Goal: Register for event/course

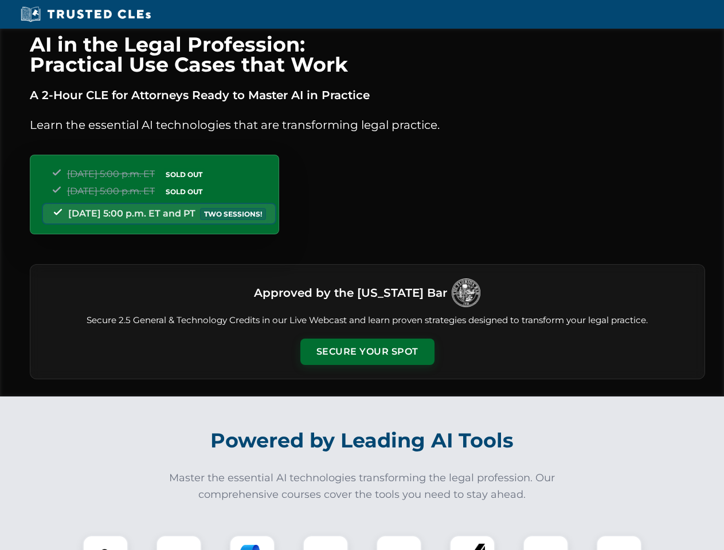
click at [367, 352] on button "Secure Your Spot" at bounding box center [367, 352] width 134 height 26
click at [105, 543] on img at bounding box center [105, 558] width 33 height 33
click at [179, 543] on div at bounding box center [179, 558] width 46 height 46
click at [252, 543] on div at bounding box center [252, 558] width 46 height 46
click at [326, 543] on img at bounding box center [325, 558] width 32 height 32
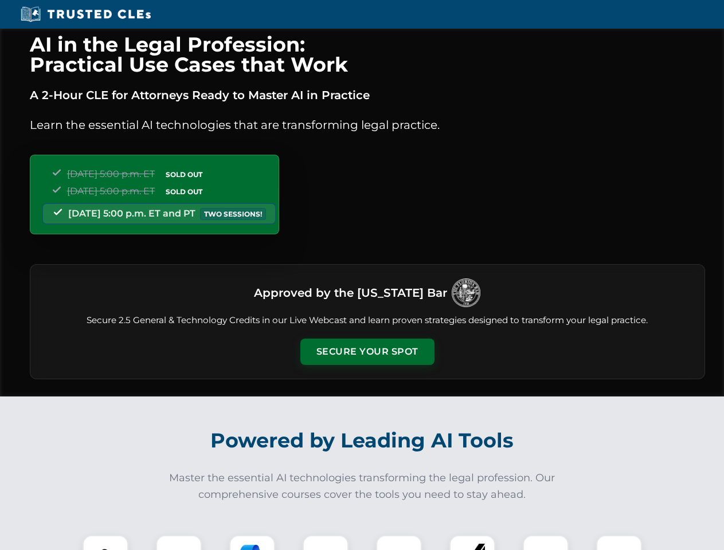
click at [399, 543] on div at bounding box center [399, 558] width 46 height 46
click at [472, 543] on div at bounding box center [472, 558] width 46 height 46
